Goal: Find specific page/section: Find specific page/section

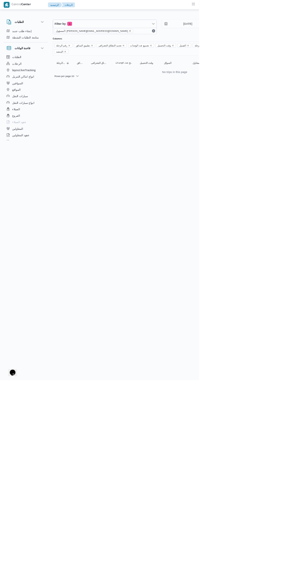
click at [194, 46] on icon "remove selected entity" at bounding box center [195, 46] width 2 height 2
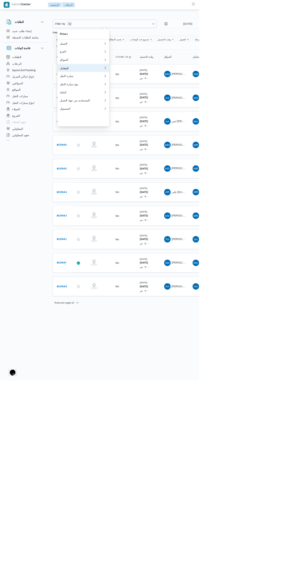
click at [126, 104] on div "المقاول" at bounding box center [123, 102] width 66 height 5
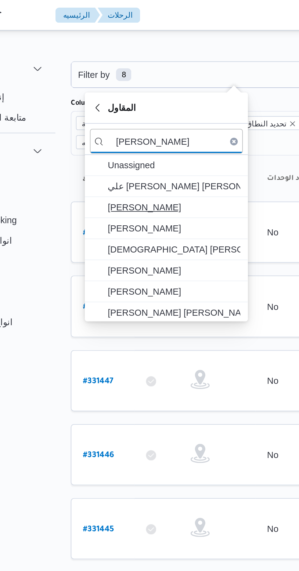
type input "[PERSON_NAME]"
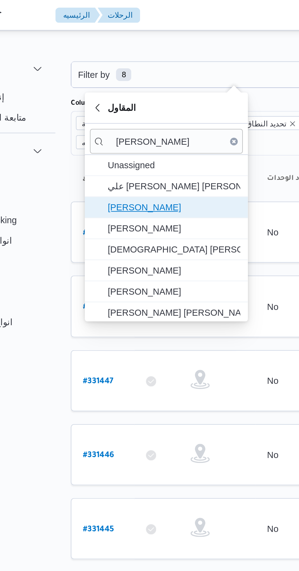
click at [139, 101] on span "[PERSON_NAME]" at bounding box center [128, 99] width 63 height 7
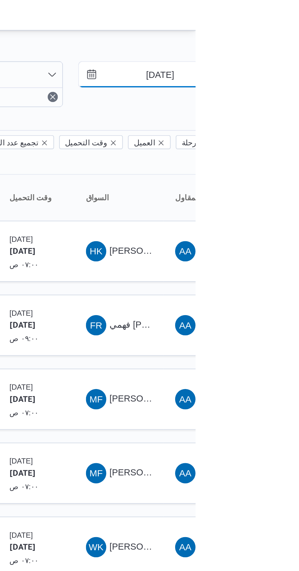
click at [280, 36] on input "[DATE]" at bounding box center [277, 36] width 69 height 12
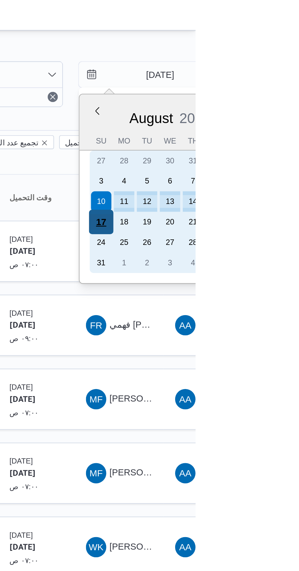
click at [254, 103] on div "17" at bounding box center [254, 106] width 12 height 12
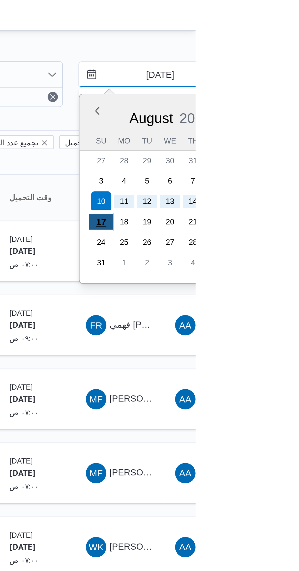
type input "[DATE]"
